Goal: Find contact information: Find contact information

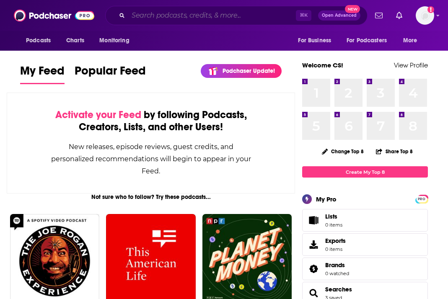
click at [146, 15] on input "Search podcasts, credits, & more..." at bounding box center [212, 15] width 168 height 13
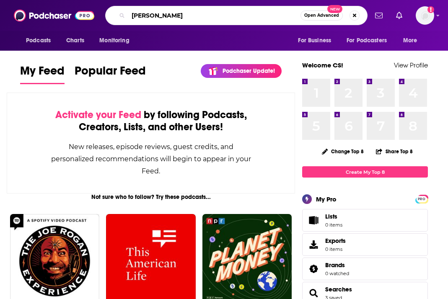
type input "[PERSON_NAME]"
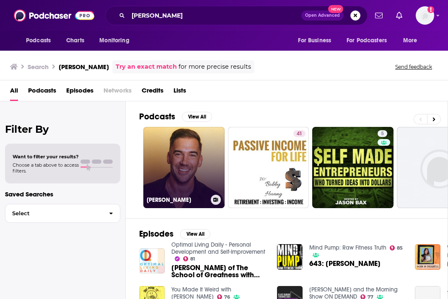
click at [168, 171] on link "[PERSON_NAME]" at bounding box center [183, 167] width 81 height 81
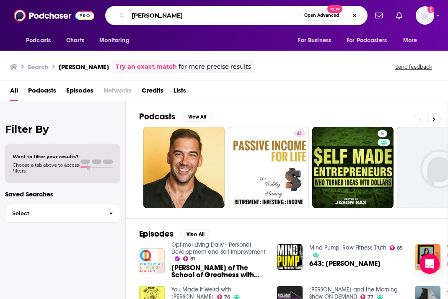
click at [163, 13] on input "[PERSON_NAME]" at bounding box center [214, 15] width 172 height 13
type input "school of greatness"
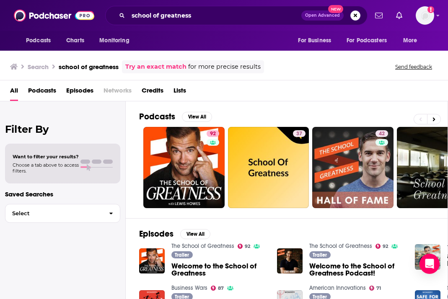
click at [188, 127] on div "Podcasts View All" at bounding box center [293, 120] width 309 height 16
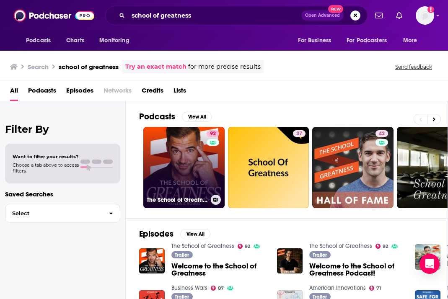
click at [191, 135] on link "92 The School of Greatness" at bounding box center [183, 167] width 81 height 81
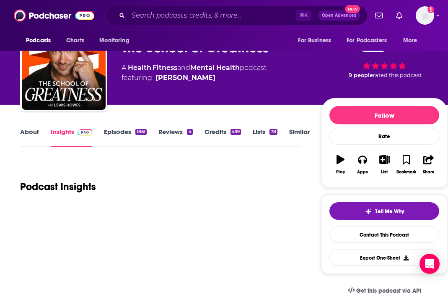
scroll to position [36, 0]
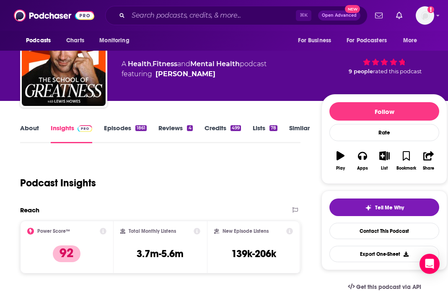
click at [260, 127] on link "Lists 78" at bounding box center [265, 133] width 25 height 19
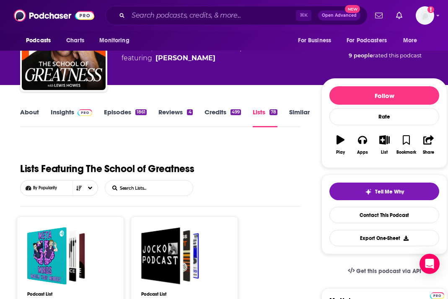
scroll to position [67, 0]
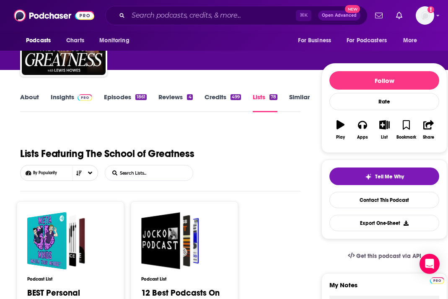
click at [217, 99] on link "Credits 499" at bounding box center [223, 102] width 36 height 19
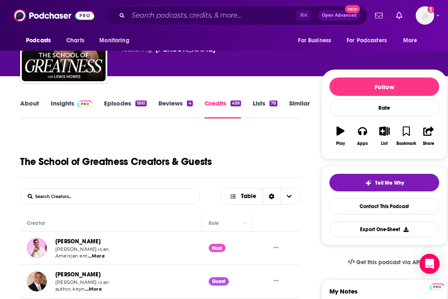
scroll to position [114, 0]
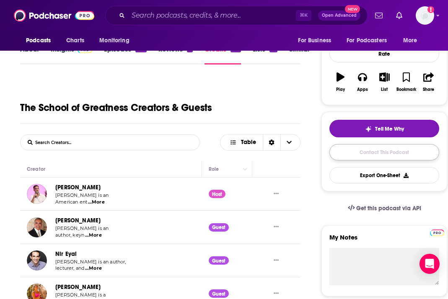
click at [389, 153] on link "Contact This Podcast" at bounding box center [384, 152] width 110 height 16
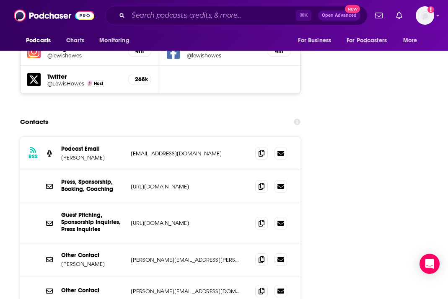
scroll to position [1027, 0]
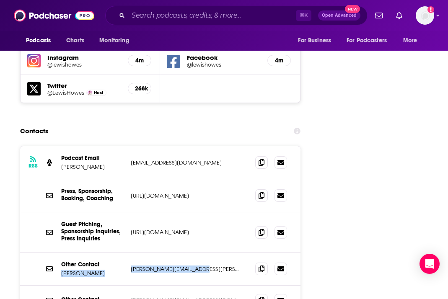
drag, startPoint x: 124, startPoint y: 213, endPoint x: 198, endPoint y: 213, distance: 74.2
click at [198, 253] on div "Other Contact [PERSON_NAME] [PERSON_NAME][EMAIL_ADDRESS][PERSON_NAME][DOMAIN_NA…" at bounding box center [160, 269] width 280 height 33
drag, startPoint x: 202, startPoint y: 212, endPoint x: 129, endPoint y: 212, distance: 72.9
click at [129, 253] on div "Other Contact [PERSON_NAME] [PERSON_NAME][EMAIL_ADDRESS][PERSON_NAME][DOMAIN_NA…" at bounding box center [160, 269] width 280 height 33
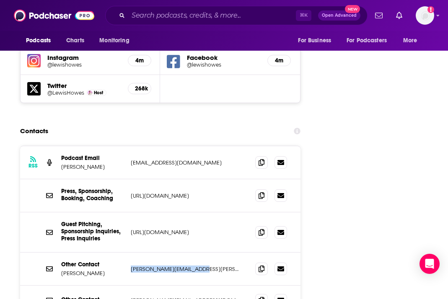
copy p "[PERSON_NAME][EMAIL_ADDRESS][PERSON_NAME][DOMAIN_NAME]"
